Goal: Check status

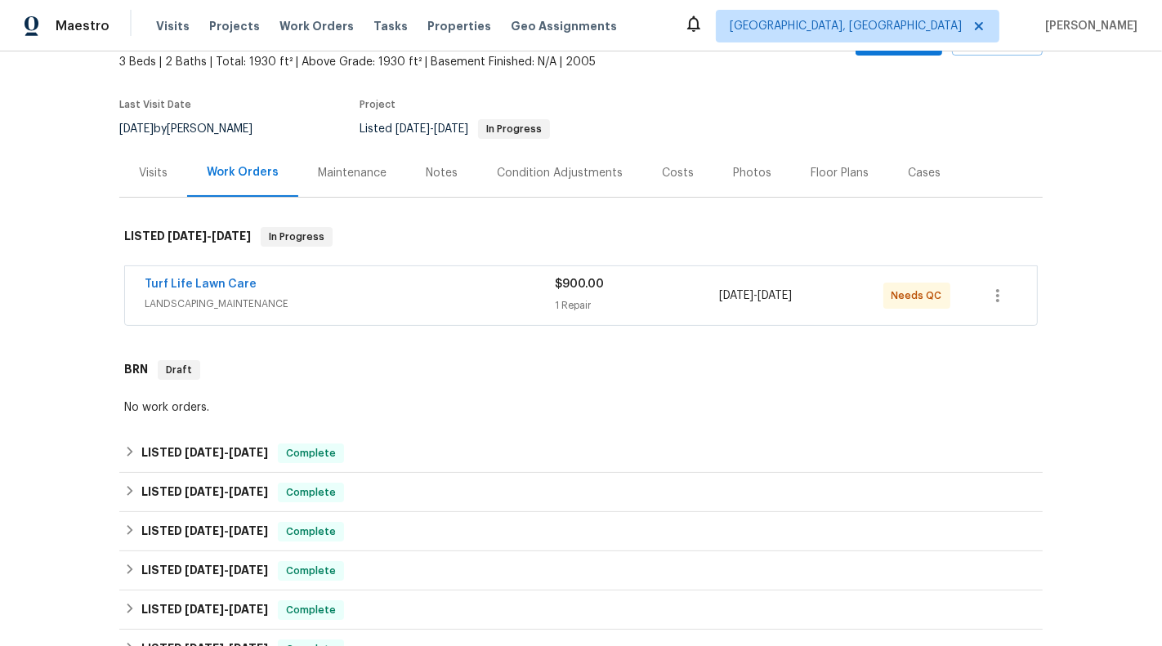
scroll to position [109, 0]
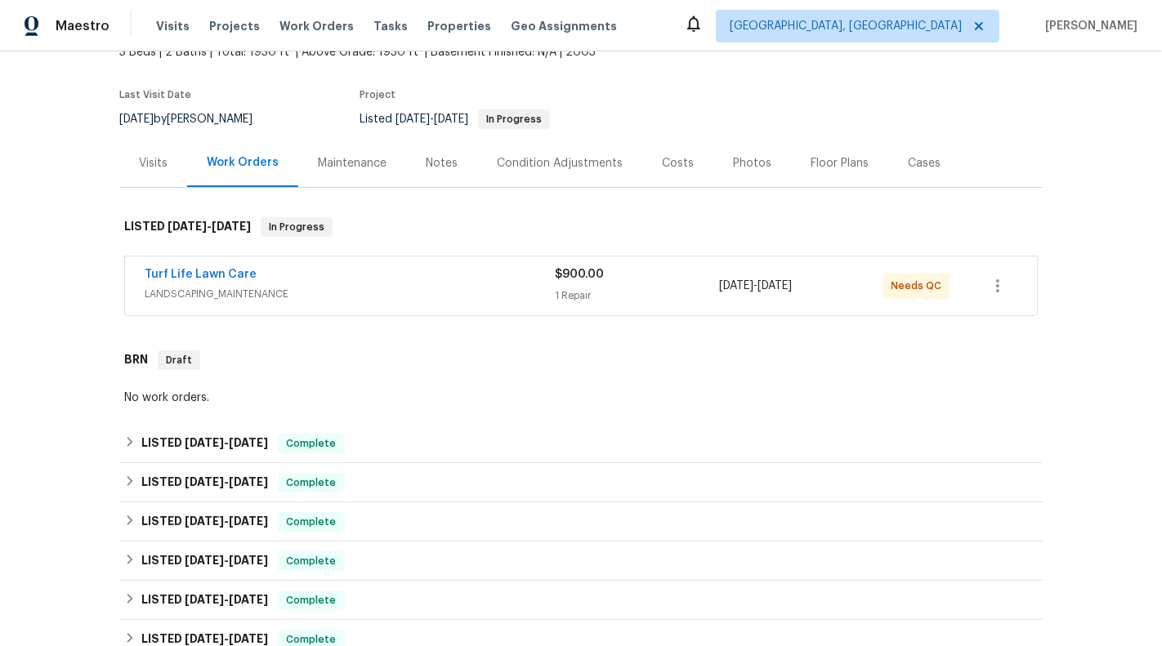
click at [618, 308] on div "Turf Life Lawn Care LANDSCAPING_MAINTENANCE $900.00 1 Repair 9/24/2025 - 9/27/2…" at bounding box center [581, 286] width 912 height 59
click at [615, 292] on div "1 Repair" at bounding box center [637, 296] width 164 height 16
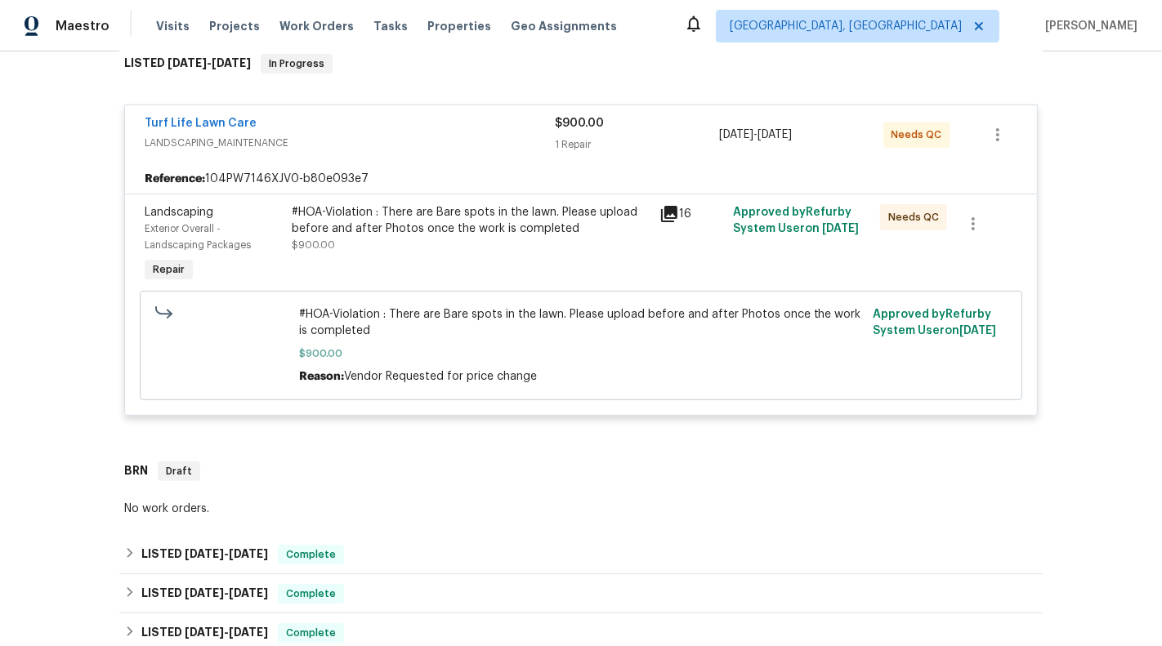
scroll to position [325, 0]
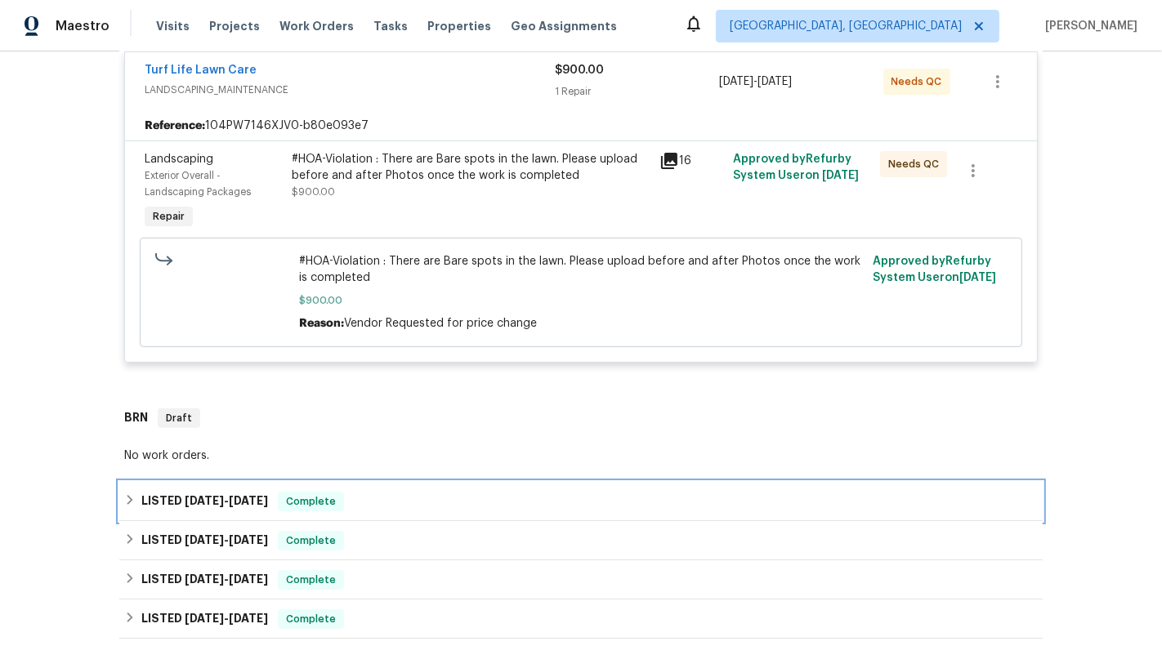
click at [571, 503] on div "LISTED 7/8/25 - 8/29/25 Complete" at bounding box center [580, 502] width 913 height 20
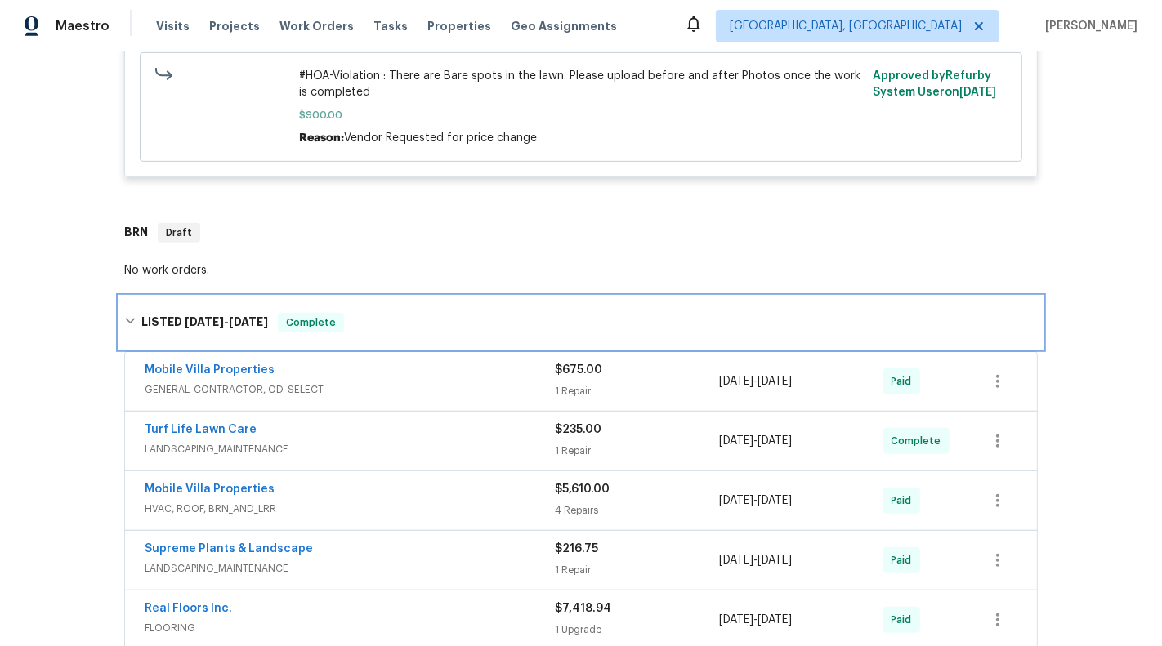
scroll to position [511, 0]
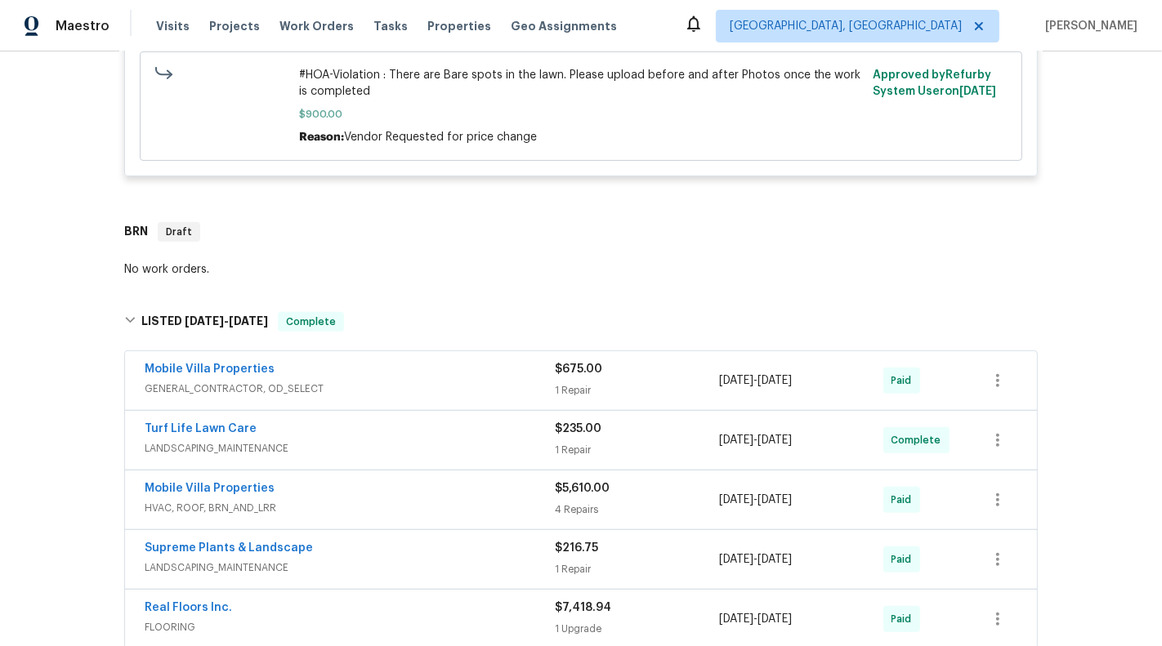
click at [506, 377] on div "Mobile Villa Properties" at bounding box center [350, 371] width 410 height 20
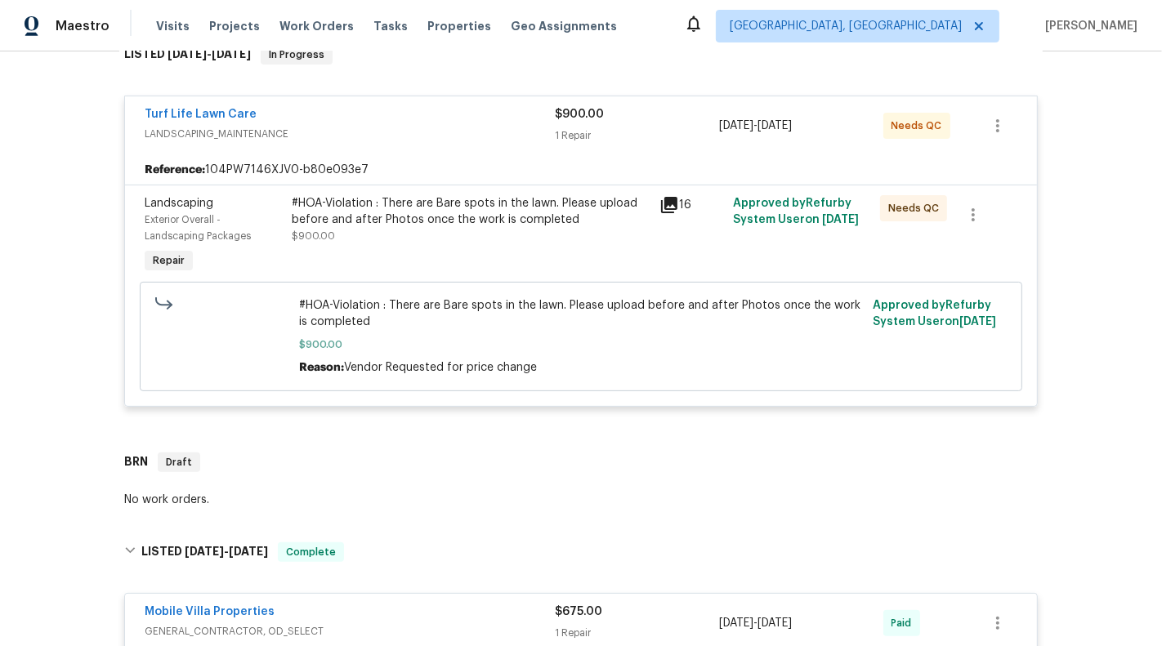
scroll to position [267, 0]
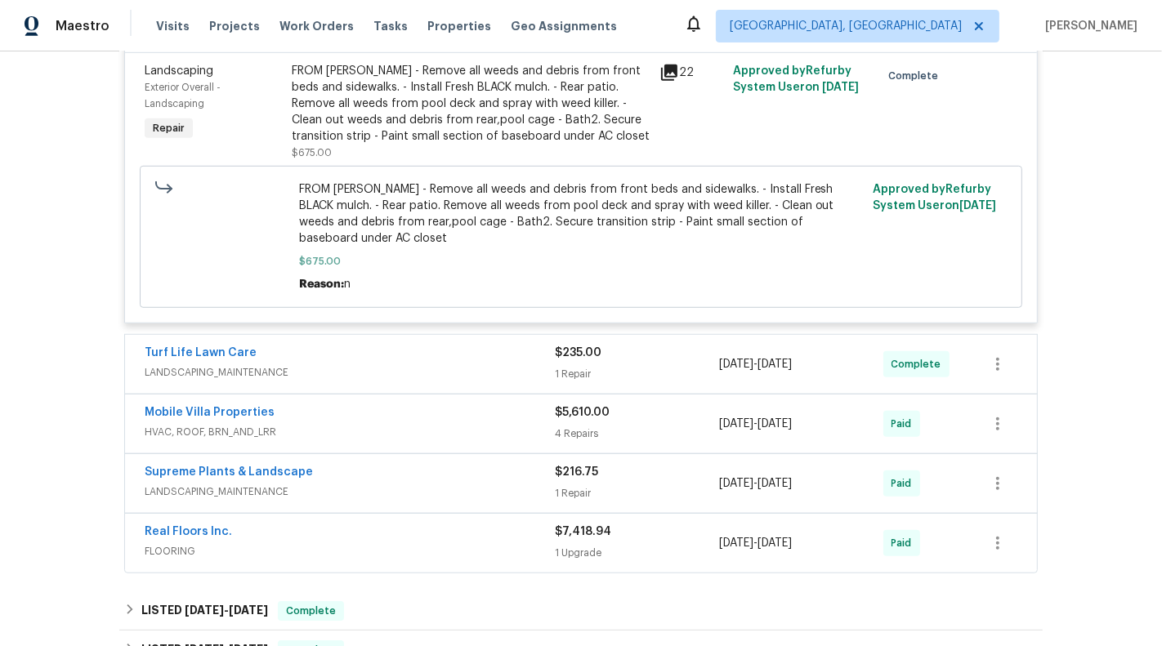
click at [482, 345] on div "Turf Life Lawn Care" at bounding box center [350, 355] width 410 height 20
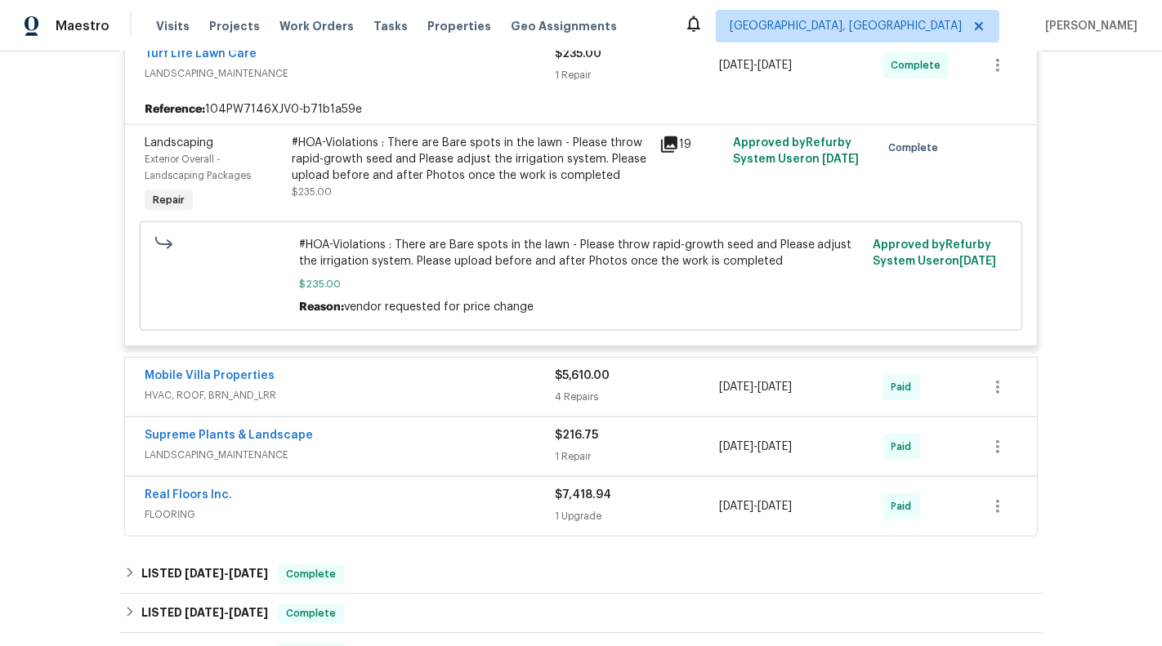
scroll to position [1235, 0]
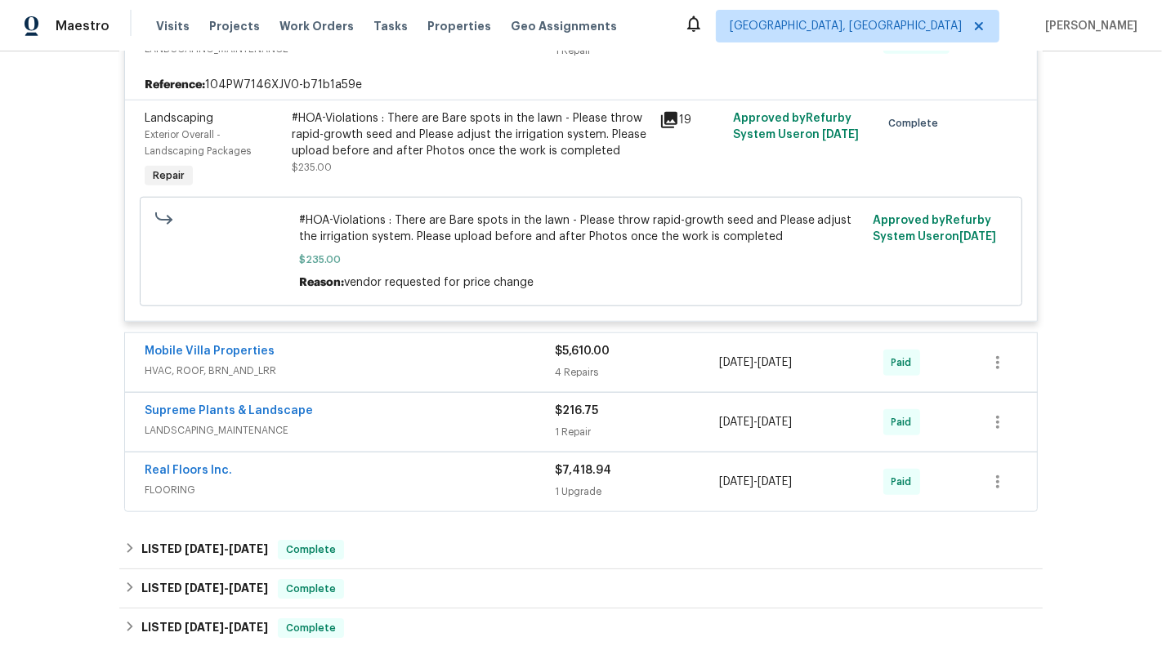
click at [522, 403] on div "Supreme Plants & Landscape" at bounding box center [350, 413] width 410 height 20
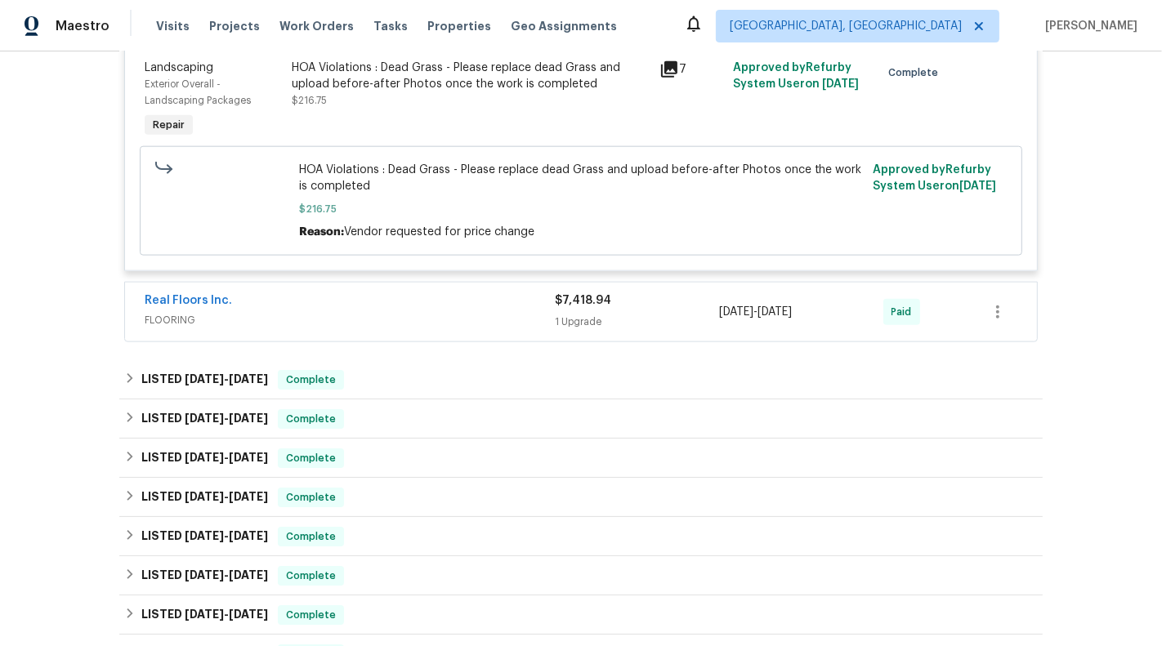
scroll to position [1693, 0]
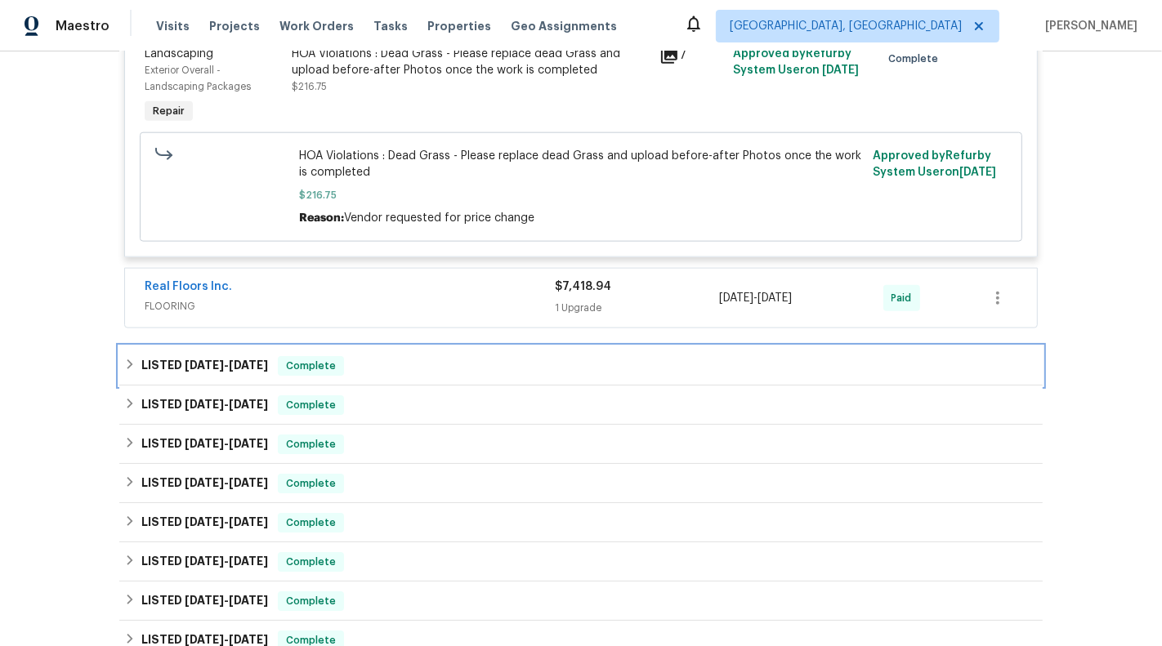
click at [676, 356] on div "LISTED 5/27/25 - 6/3/25 Complete" at bounding box center [580, 366] width 913 height 20
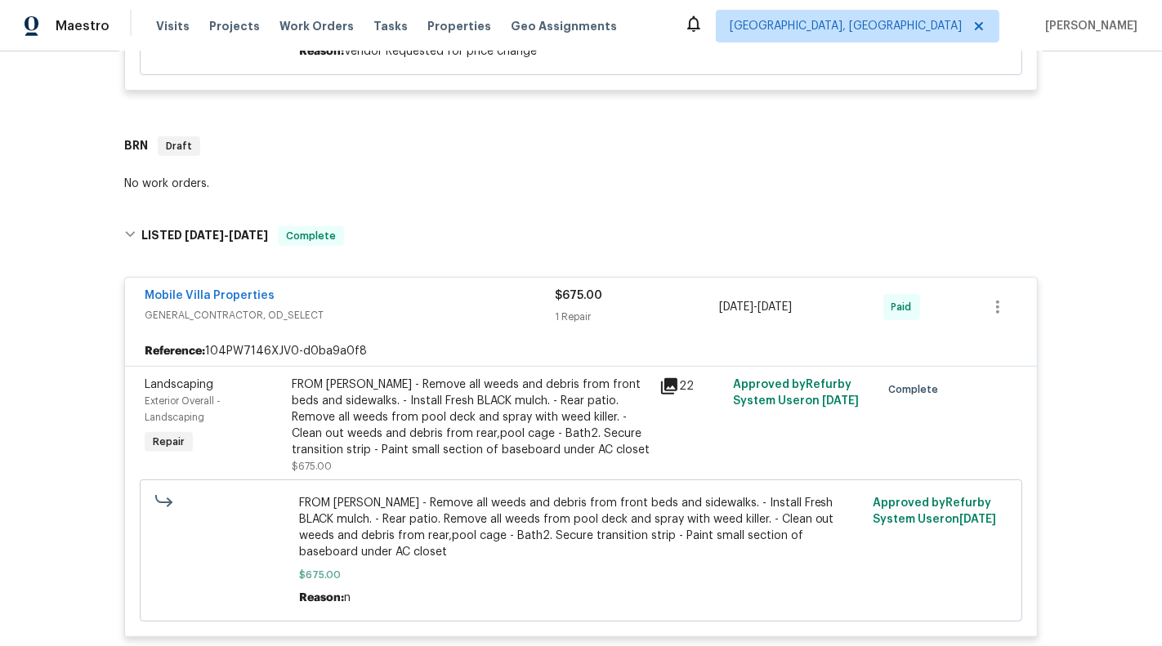
scroll to position [404, 0]
